Goal: Navigation & Orientation: Find specific page/section

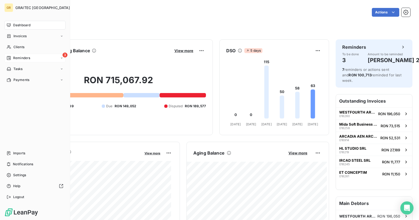
click at [19, 58] on span "Reminders" at bounding box center [21, 58] width 17 height 5
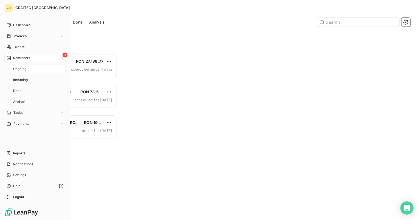
scroll to position [162, 87]
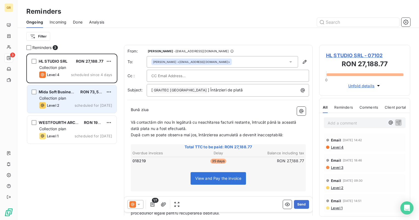
click at [61, 101] on div "Mida Soft Business SRL RON 73,515.17 Collection plan Level 2 scheduled for today" at bounding box center [71, 99] width 89 height 28
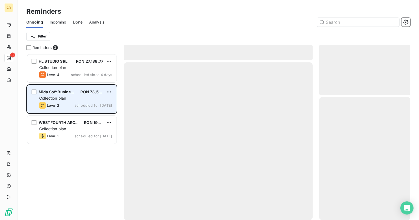
click at [61, 101] on div "Mida Soft Business SRL RON 73,515.17 Collection plan Level 2 scheduled for today" at bounding box center [71, 99] width 89 height 28
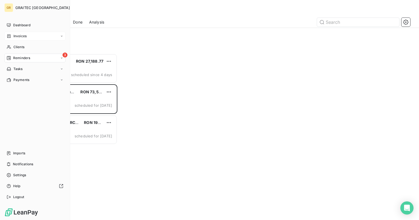
click at [21, 36] on span "Invoices" at bounding box center [19, 36] width 13 height 5
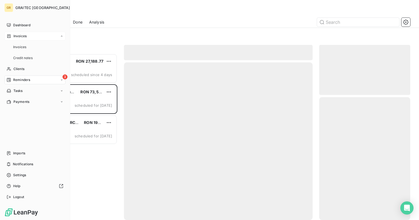
scroll to position [162, 87]
click at [26, 56] on span "Reminders" at bounding box center [21, 58] width 17 height 5
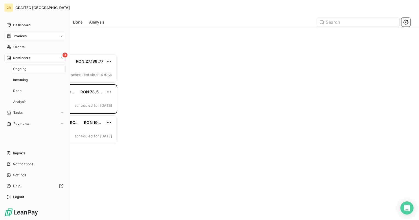
click at [19, 37] on span "Invoices" at bounding box center [19, 36] width 13 height 5
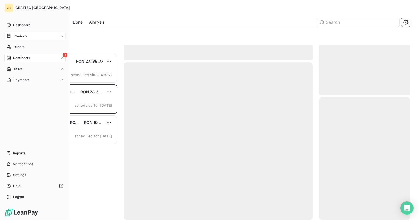
scroll to position [162, 87]
click at [20, 38] on span "Invoices" at bounding box center [19, 36] width 13 height 5
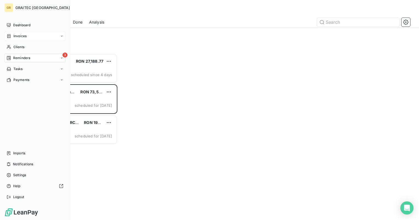
click at [22, 36] on span "Invoices" at bounding box center [19, 36] width 13 height 5
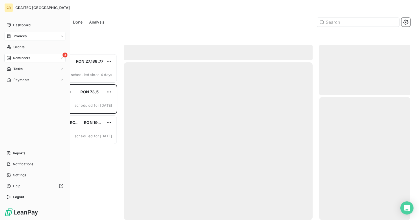
scroll to position [162, 87]
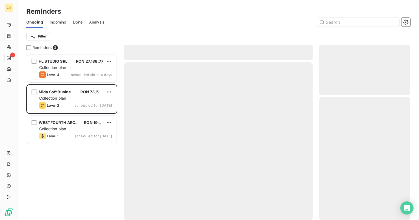
click at [80, 22] on span "Done" at bounding box center [78, 21] width 10 height 5
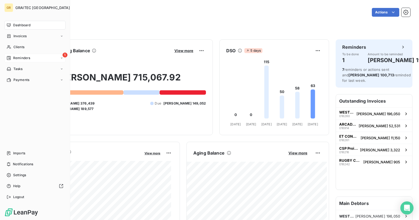
click at [19, 56] on span "Reminders" at bounding box center [21, 58] width 17 height 5
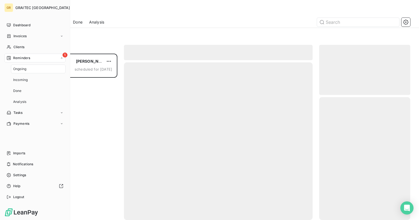
scroll to position [162, 87]
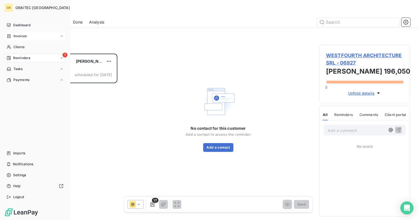
click at [22, 36] on span "Invoices" at bounding box center [19, 36] width 13 height 5
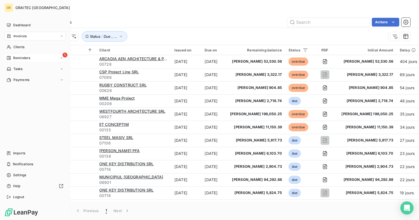
click at [15, 37] on span "Invoices" at bounding box center [19, 36] width 13 height 5
click at [22, 79] on span "Reminders" at bounding box center [21, 80] width 17 height 5
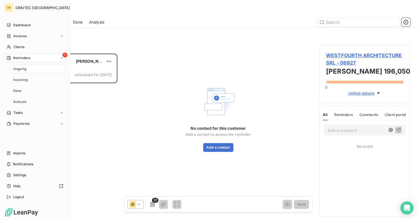
scroll to position [162, 87]
click at [19, 36] on span "Invoices" at bounding box center [19, 36] width 13 height 5
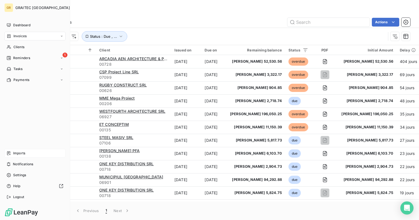
click at [20, 153] on span "Imports" at bounding box center [19, 153] width 12 height 5
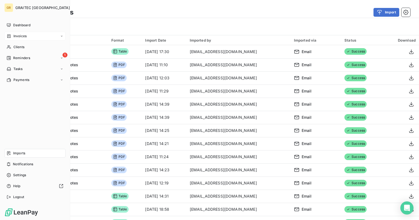
click at [15, 36] on span "Invoices" at bounding box center [19, 36] width 13 height 5
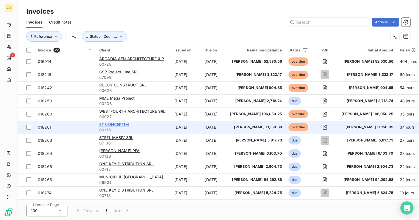
click at [112, 125] on span "ET CONCEPTIM" at bounding box center [114, 124] width 30 height 5
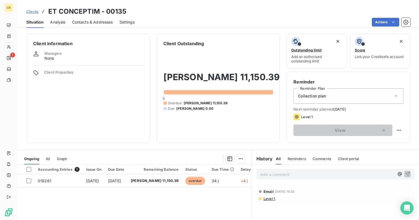
click at [57, 21] on span "Analysis" at bounding box center [57, 21] width 15 height 5
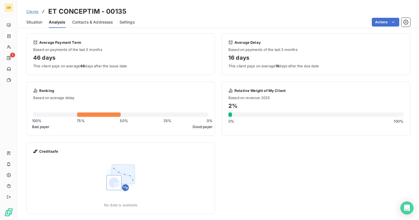
click at [96, 24] on span "Contacts & Addresses" at bounding box center [92, 21] width 41 height 5
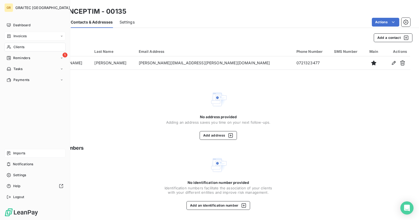
click at [18, 37] on span "Invoices" at bounding box center [19, 36] width 13 height 5
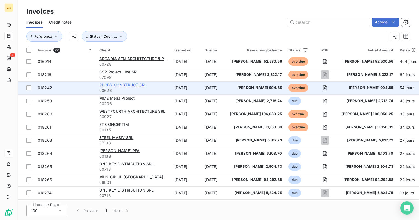
click at [128, 86] on span "RUGBY CONSTRUCT SRL" at bounding box center [122, 85] width 47 height 5
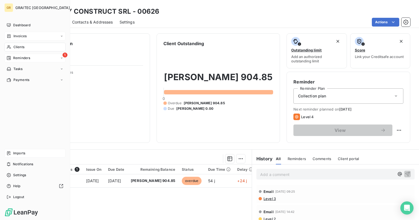
click at [24, 58] on span "Reminders" at bounding box center [21, 58] width 17 height 5
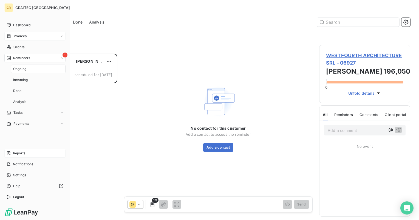
scroll to position [162, 87]
click at [25, 36] on span "Invoices" at bounding box center [19, 36] width 13 height 5
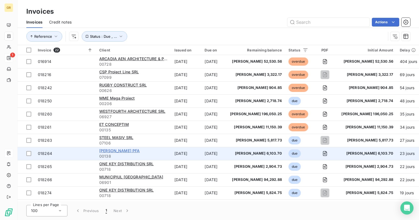
click at [121, 152] on span "[PERSON_NAME] PFA" at bounding box center [119, 151] width 41 height 5
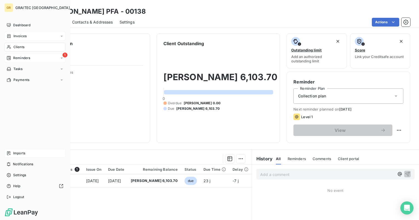
click at [18, 36] on span "Invoices" at bounding box center [19, 36] width 13 height 5
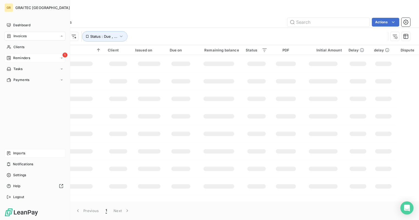
click at [18, 36] on span "Invoices" at bounding box center [19, 36] width 13 height 5
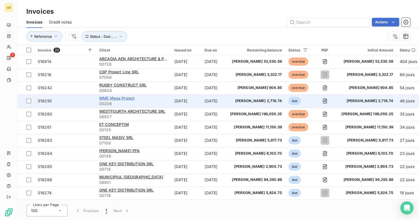
click at [116, 98] on span "MME Mega Proiect" at bounding box center [116, 98] width 35 height 5
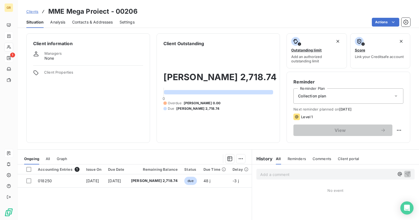
click at [399, 129] on div "Reminder Reminder Plan Collection plan Next reminder planned on [DATE] Level 1 …" at bounding box center [348, 107] width 124 height 71
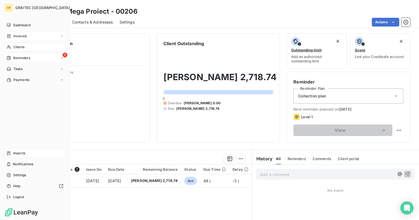
click at [19, 36] on span "Invoices" at bounding box center [19, 36] width 13 height 5
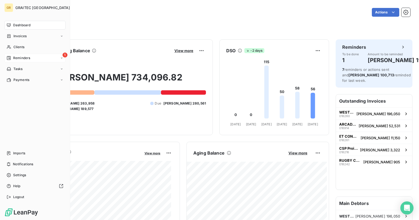
click at [22, 56] on span "Reminders" at bounding box center [21, 58] width 17 height 5
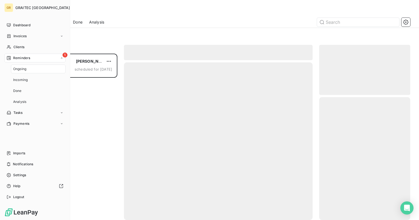
scroll to position [162, 87]
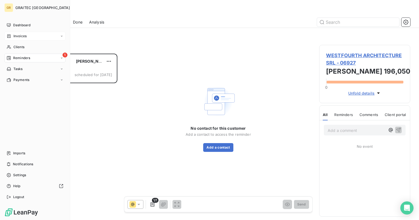
click at [13, 37] on span "Invoices" at bounding box center [19, 36] width 13 height 5
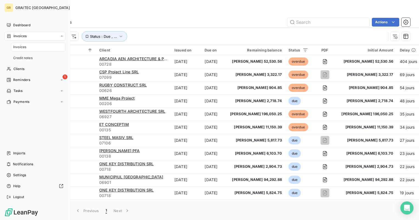
click at [18, 45] on span "Invoices" at bounding box center [19, 47] width 13 height 5
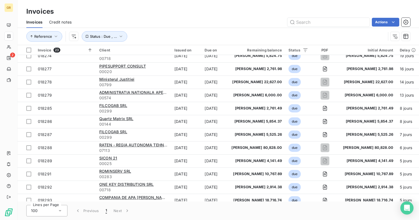
scroll to position [158, 0]
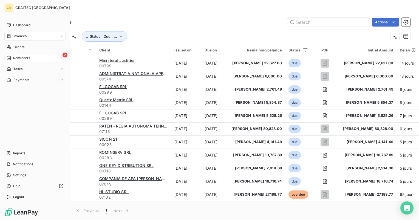
click at [21, 57] on span "Reminders" at bounding box center [21, 58] width 17 height 5
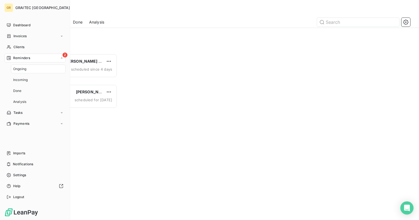
scroll to position [162, 87]
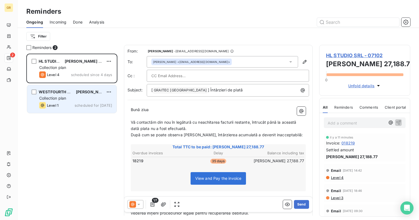
click at [71, 103] on div "Level 1 scheduled for today" at bounding box center [75, 105] width 73 height 7
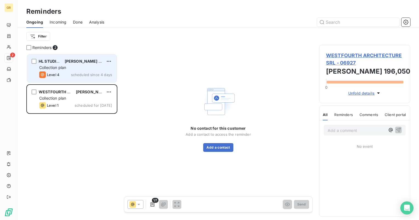
click at [80, 66] on div "Collection plan" at bounding box center [75, 67] width 73 height 5
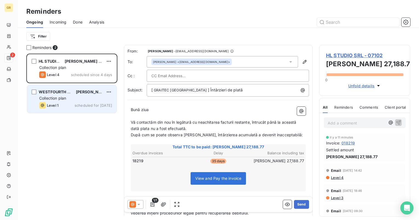
click at [69, 98] on div "Collection plan" at bounding box center [75, 98] width 73 height 5
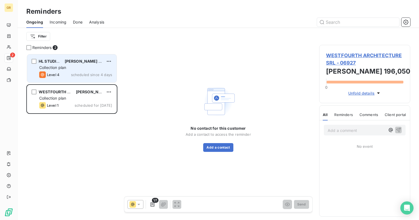
click at [70, 73] on div "Level 4 scheduled since 4 days" at bounding box center [75, 75] width 73 height 7
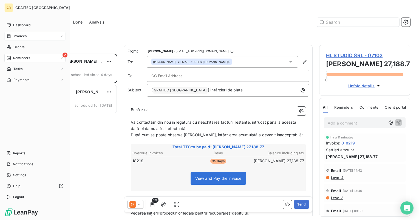
click at [22, 36] on span "Invoices" at bounding box center [19, 36] width 13 height 5
